Goal: Information Seeking & Learning: Learn about a topic

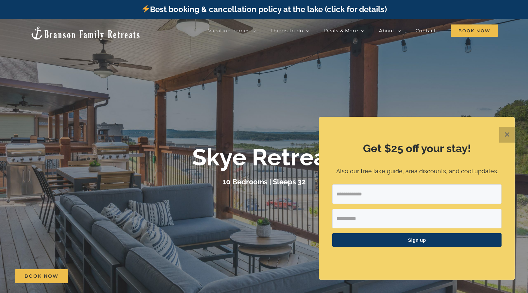
click at [507, 129] on button "✕" at bounding box center [507, 135] width 16 height 16
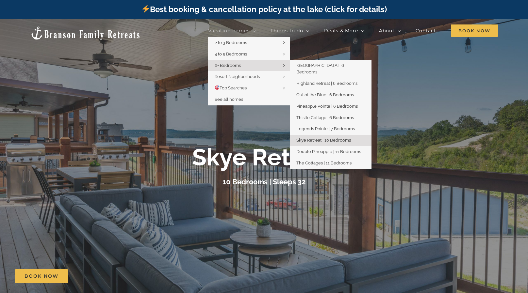
click at [317, 138] on span "Skye Retreat | 10 Bedrooms" at bounding box center [323, 140] width 55 height 5
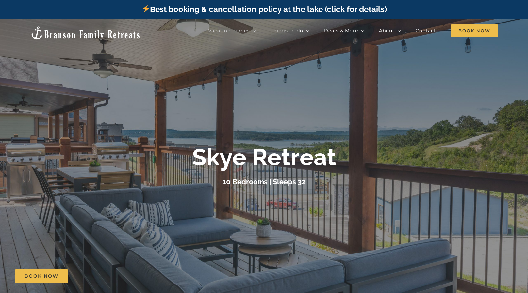
click at [271, 163] on b "Skye Retreat" at bounding box center [264, 158] width 144 height 28
click at [326, 160] on b "Skye Retreat" at bounding box center [264, 158] width 144 height 28
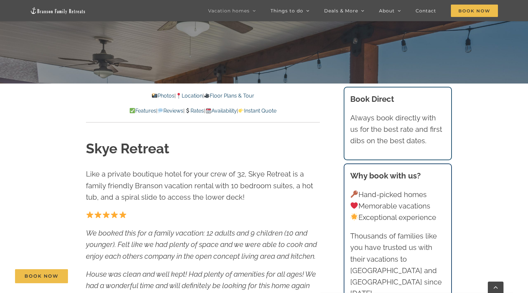
scroll to position [240, 0]
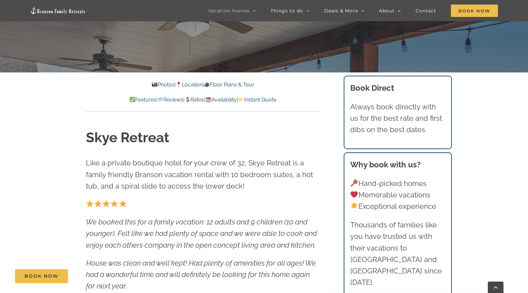
click at [190, 88] on link "Location" at bounding box center [189, 85] width 27 height 6
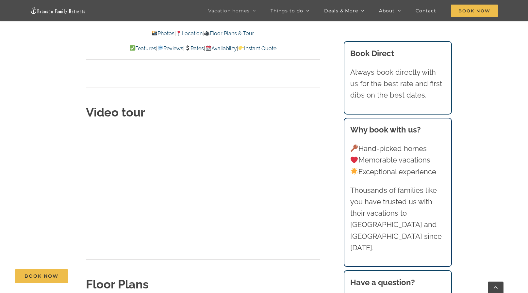
scroll to position [2000, 0]
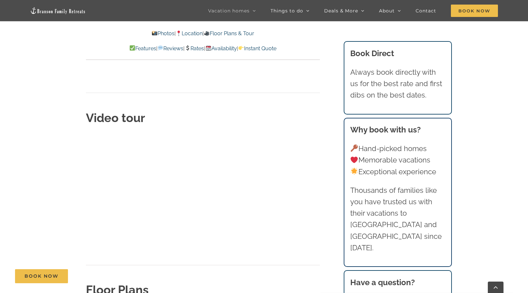
click at [198, 50] on link "Rates" at bounding box center [194, 48] width 19 height 6
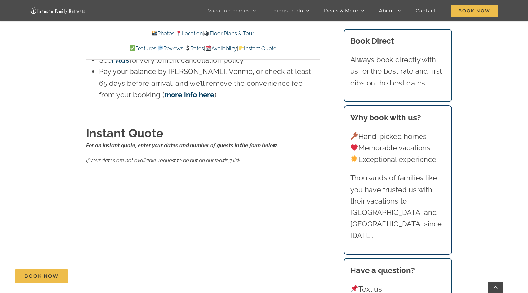
scroll to position [4176, 0]
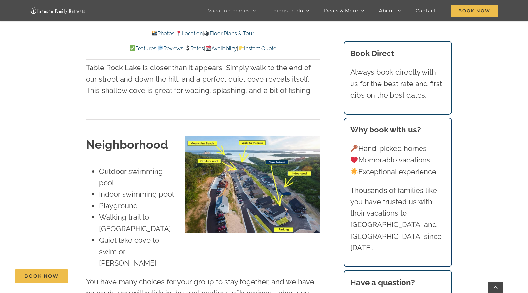
scroll to position [240, 0]
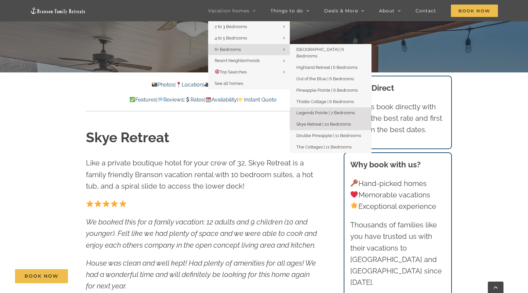
click at [314, 110] on span "Legends Pointe | 7 Bedrooms" at bounding box center [325, 112] width 58 height 5
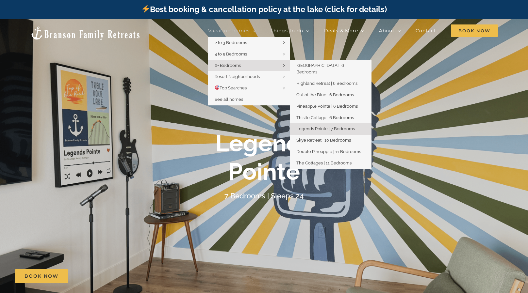
click at [320, 126] on span "Legends Pointe | 7 Bedrooms" at bounding box center [325, 128] width 58 height 5
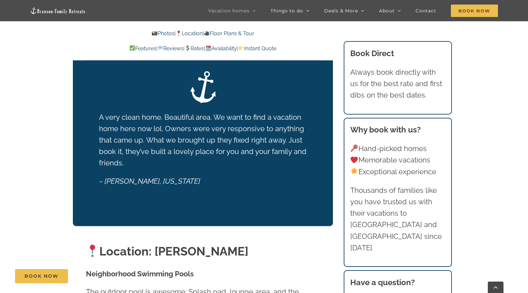
scroll to position [1154, 0]
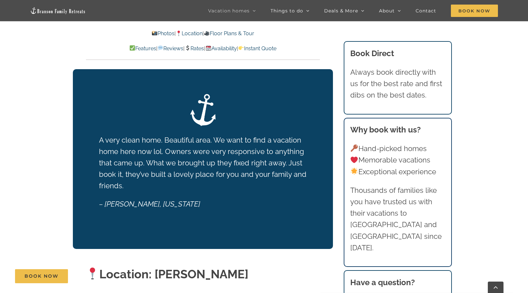
click at [199, 50] on link "Rates" at bounding box center [194, 48] width 19 height 6
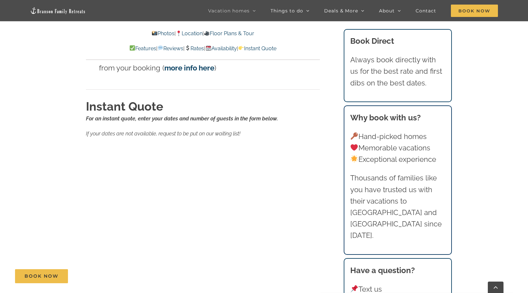
scroll to position [4127, 0]
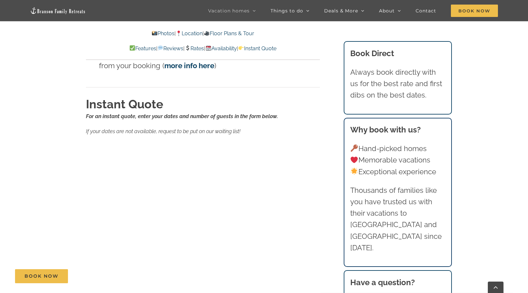
click at [243, 33] on link "Floor Plans & Tour" at bounding box center [229, 33] width 50 height 6
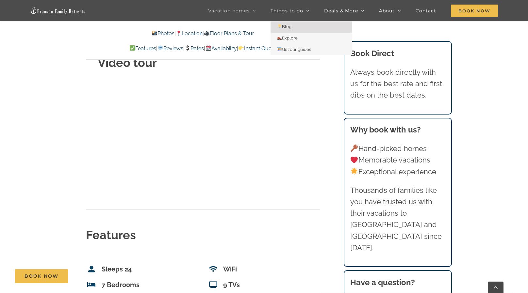
click at [291, 27] on span "Blog" at bounding box center [284, 26] width 14 height 5
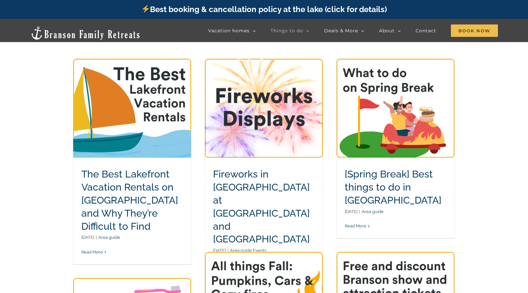
click at [133, 186] on link "The Best Lakefront Vacation Rentals on [GEOGRAPHIC_DATA] and Why They’re Diffic…" at bounding box center [129, 201] width 97 height 64
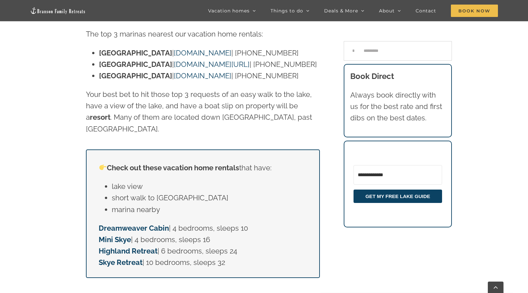
scroll to position [1275, 0]
